Goal: Transaction & Acquisition: Purchase product/service

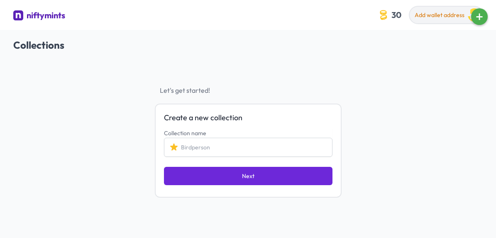
click at [444, 13] on span "Add wallet address" at bounding box center [440, 14] width 50 height 7
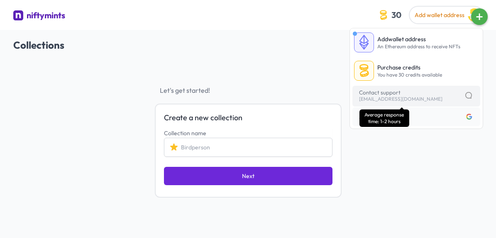
click at [395, 98] on span "[EMAIL_ADDRESS][DOMAIN_NAME]" at bounding box center [400, 99] width 83 height 7
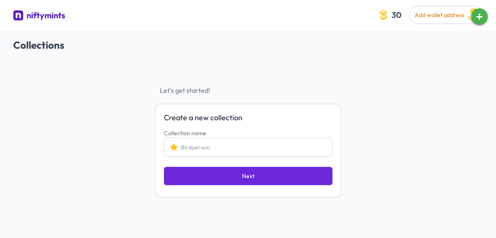
click at [30, 15] on div "niftymints" at bounding box center [46, 16] width 39 height 12
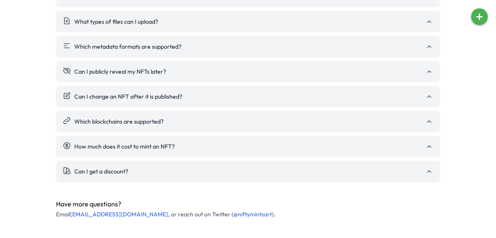
scroll to position [992, 0]
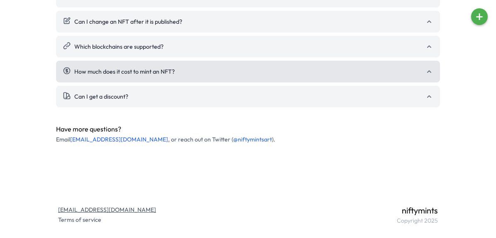
click at [335, 73] on button "How much does it cost to mint an NFT?" at bounding box center [248, 72] width 384 height 22
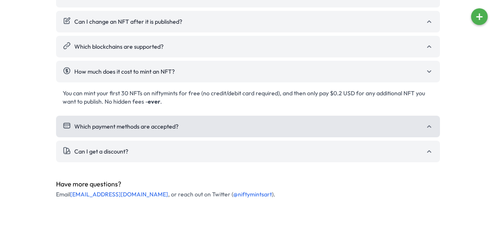
click at [288, 121] on button "Which payment methods are accepted?" at bounding box center [248, 126] width 384 height 22
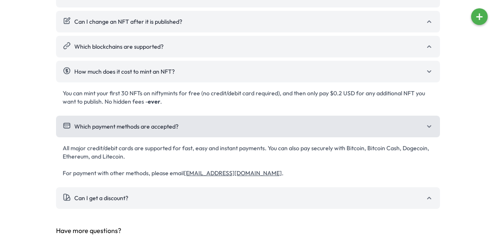
click at [290, 121] on button "Which payment methods are accepted?" at bounding box center [248, 126] width 384 height 22
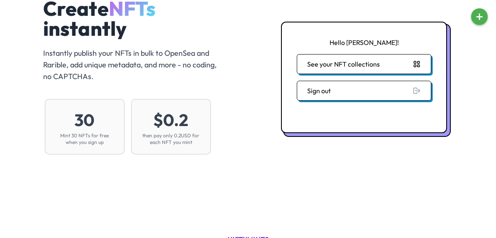
scroll to position [0, 0]
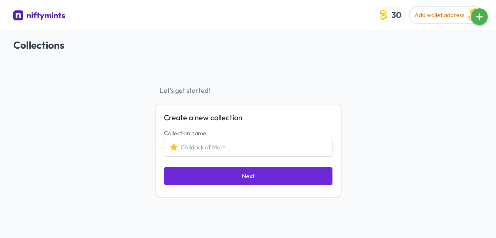
click at [386, 15] on img "button" at bounding box center [383, 14] width 13 height 13
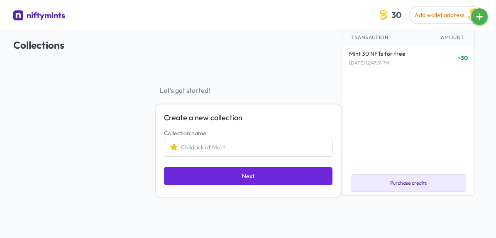
click at [391, 184] on span "Purchase credits" at bounding box center [408, 182] width 37 height 7
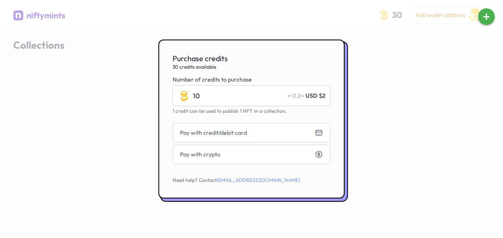
type input "1"
